Goal: Find specific page/section: Find specific page/section

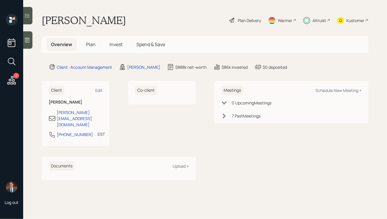
click at [319, 20] on div "Altruist" at bounding box center [320, 20] width 14 height 6
